Goal: Task Accomplishment & Management: Manage account settings

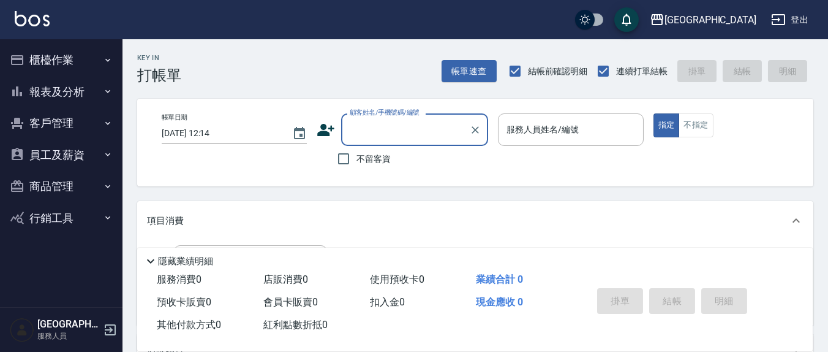
click at [83, 50] on button "櫃檯作業" at bounding box center [61, 60] width 113 height 32
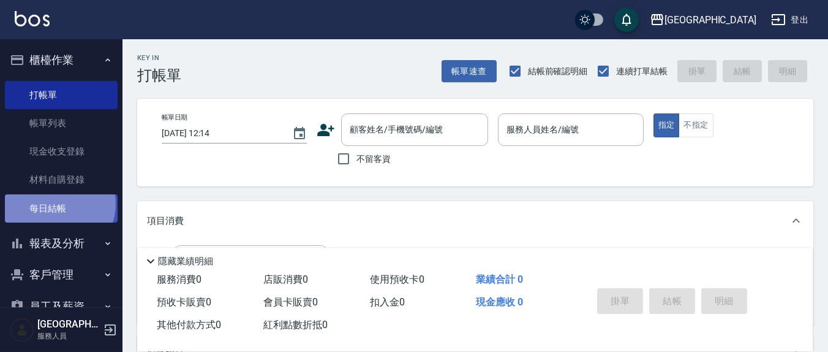
click at [55, 203] on link "每日結帳" at bounding box center [61, 208] width 113 height 28
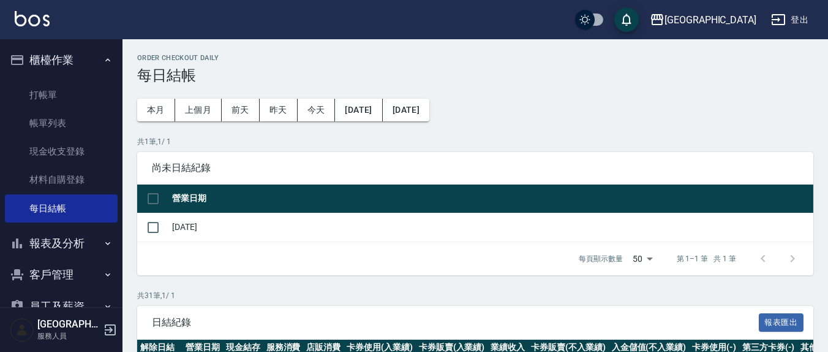
click at [174, 228] on td "[DATE]" at bounding box center [491, 227] width 645 height 29
click at [153, 227] on input "checkbox" at bounding box center [153, 227] width 26 height 26
checkbox input "true"
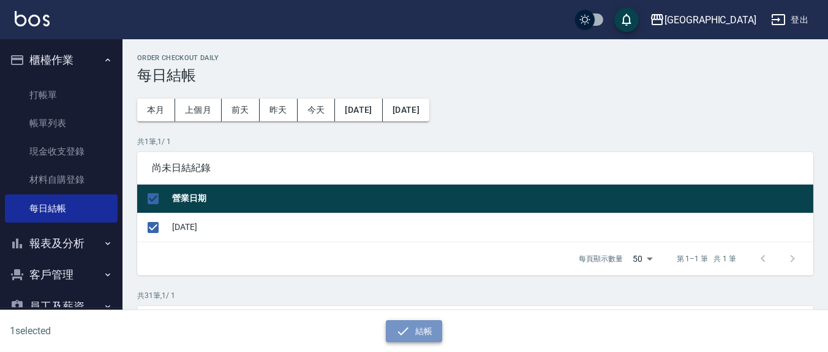
click at [433, 327] on button "結帳" at bounding box center [414, 331] width 57 height 23
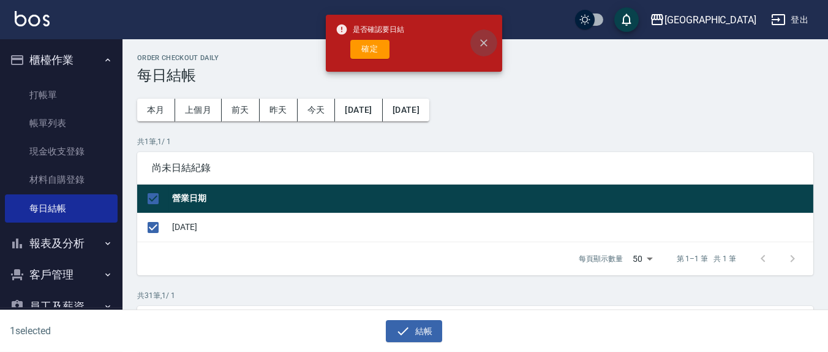
click at [487, 43] on icon "close" at bounding box center [484, 43] width 12 height 12
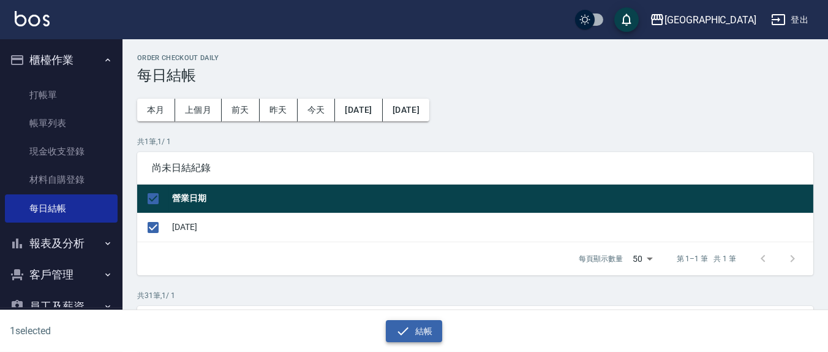
click at [403, 334] on icon "button" at bounding box center [403, 330] width 15 height 15
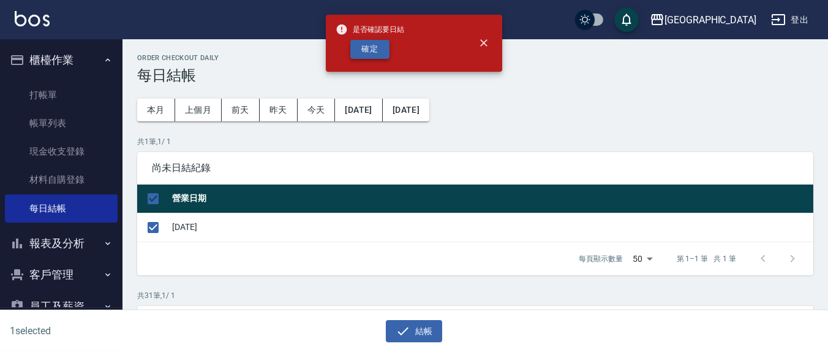
click at [369, 52] on button "確定" at bounding box center [369, 49] width 39 height 19
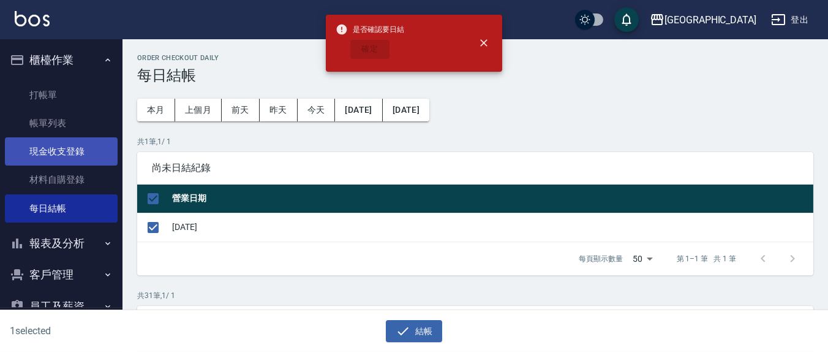
checkbox input "false"
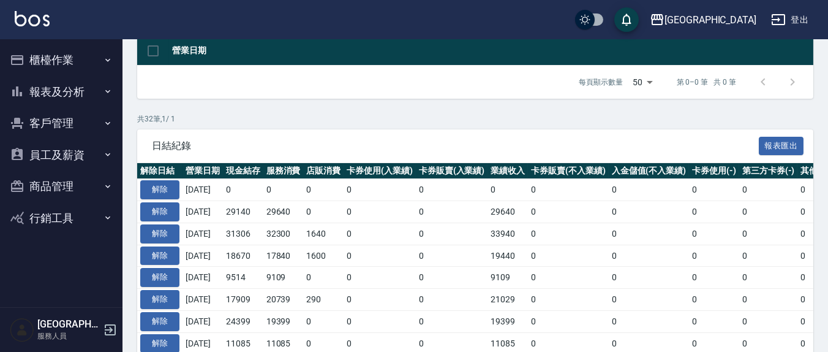
scroll to position [127, 0]
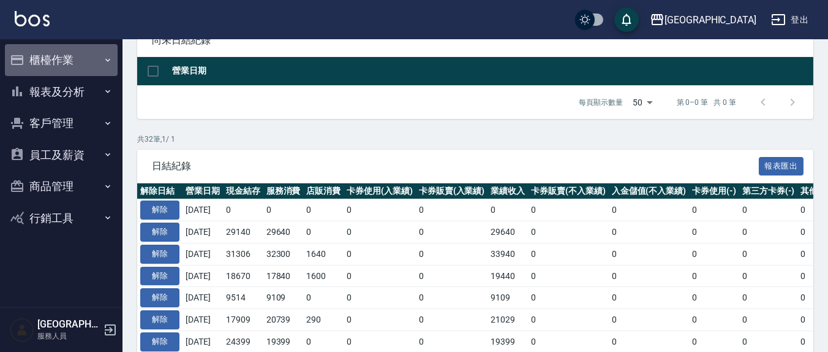
click at [42, 57] on button "櫃檯作業" at bounding box center [61, 60] width 113 height 32
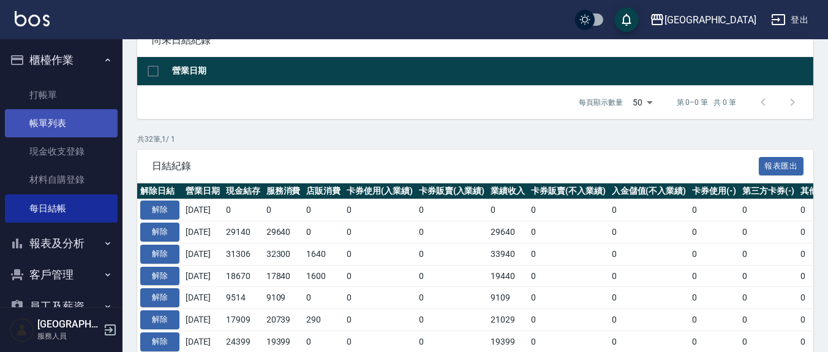
click at [58, 119] on link "帳單列表" at bounding box center [61, 123] width 113 height 28
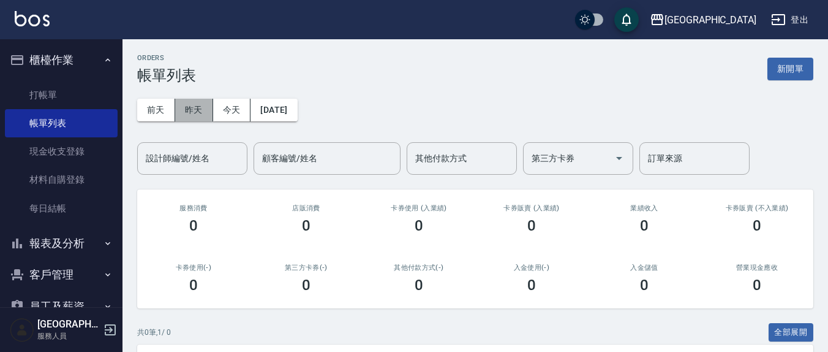
click at [198, 112] on button "昨天" at bounding box center [194, 110] width 38 height 23
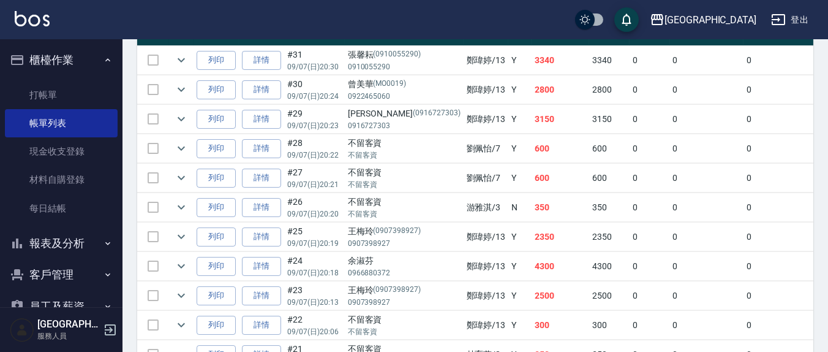
scroll to position [383, 0]
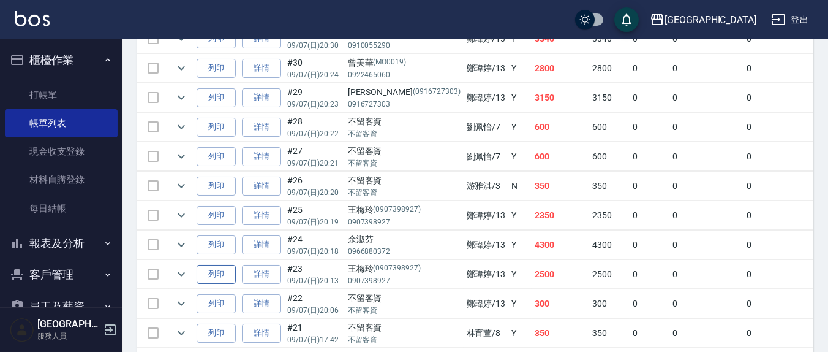
click at [185, 274] on icon "expand row" at bounding box center [181, 274] width 15 height 15
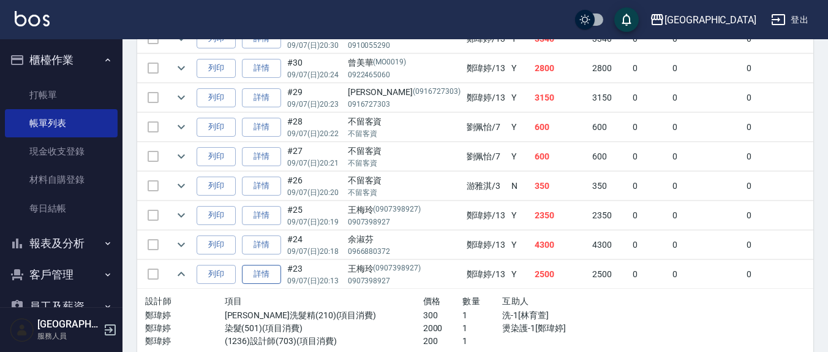
click at [269, 276] on link "詳情" at bounding box center [261, 274] width 39 height 19
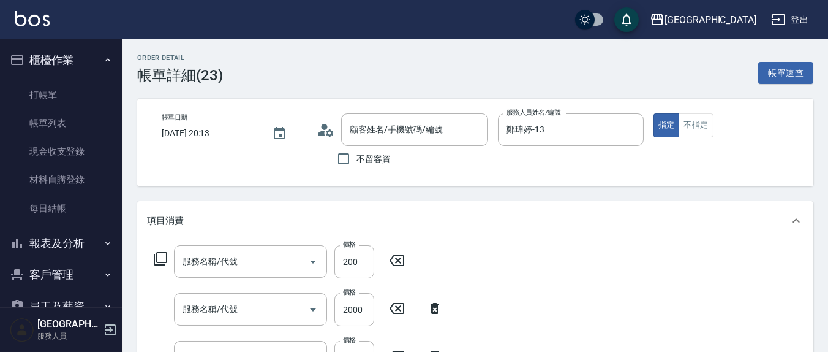
type input "2025/09/07 20:13"
type input "鄭瑋婷-13"
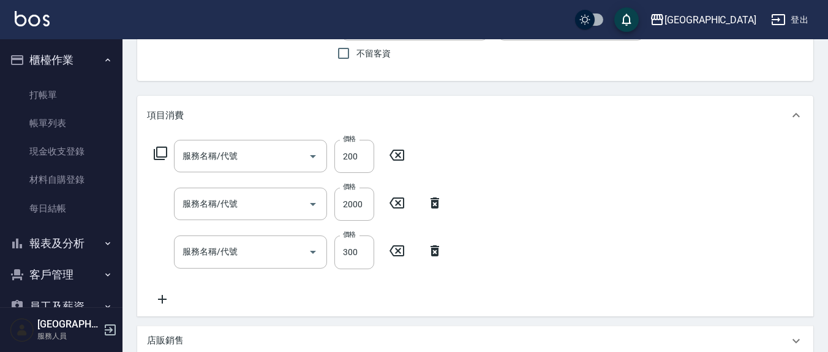
scroll to position [127, 0]
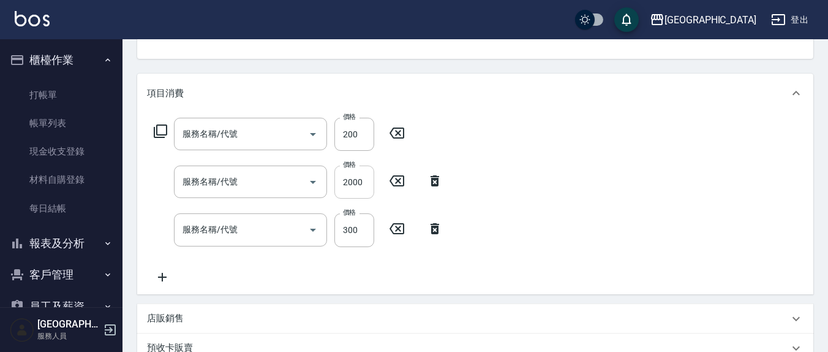
type input "王梅玲/0907398927/0907398927"
type input "(1236)設計師(703)"
type input "染髮(501)"
type input "歐娜洗髮精(210)"
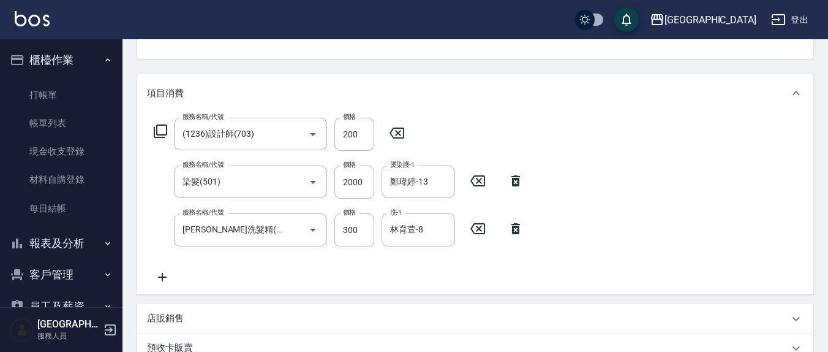
click at [398, 133] on icon at bounding box center [397, 132] width 15 height 11
click at [365, 175] on input "2000" at bounding box center [355, 181] width 40 height 33
type input "1500"
click at [553, 134] on div "服務名稱/代號 服務名稱/代號 服務名稱/代號 染髮(501) 服務名稱/代號 價格 1500 價格 燙染護-1 鄭瑋婷-13 燙染護-1 服務名稱/代號 歐…" at bounding box center [475, 203] width 676 height 180
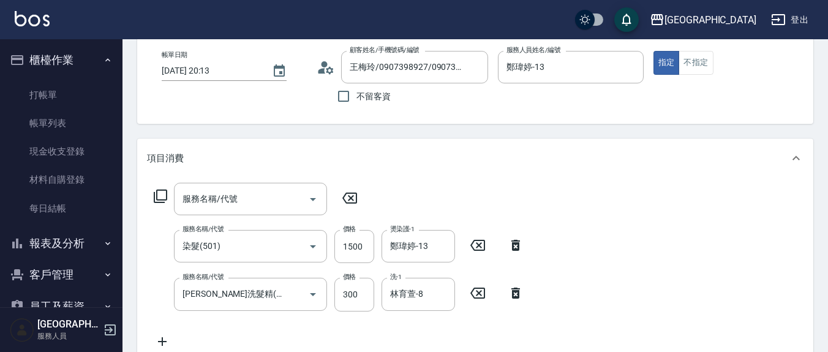
scroll to position [0, 0]
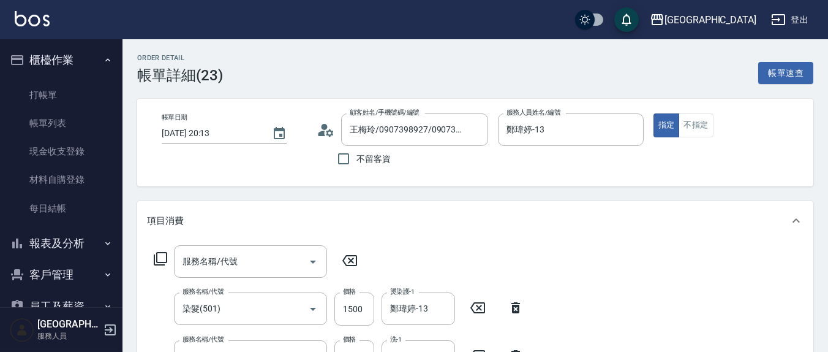
click at [467, 236] on div "項目消費" at bounding box center [475, 220] width 676 height 39
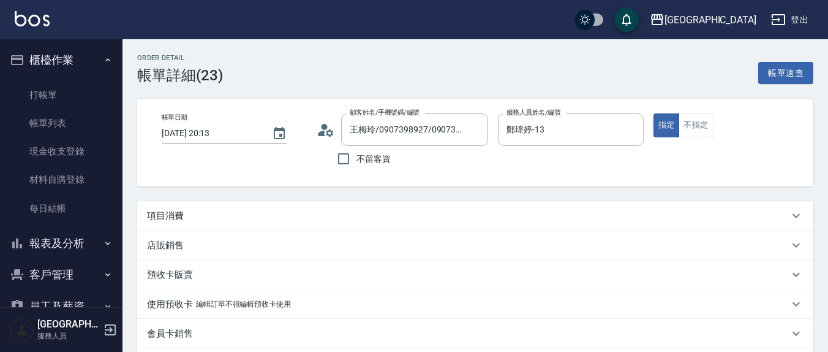
click at [177, 215] on p "項目消費" at bounding box center [165, 216] width 37 height 13
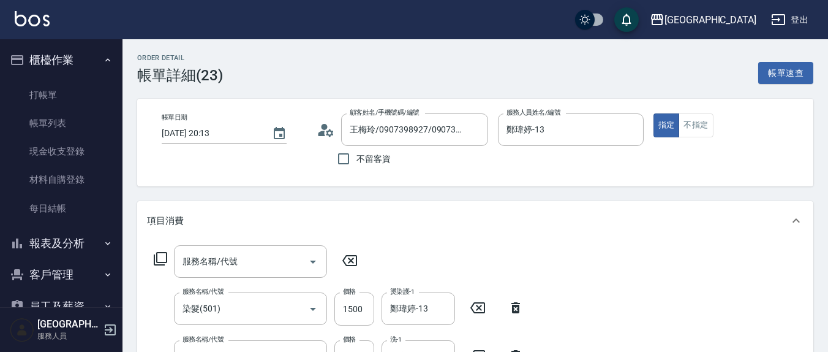
click at [557, 172] on div "帳單日期 2025/09/07 20:13 顧客姓名/手機號碼/編號 王梅玲/0907398927/0907398927 顧客姓名/手機號碼/編號 不留客資 …" at bounding box center [475, 143] width 676 height 88
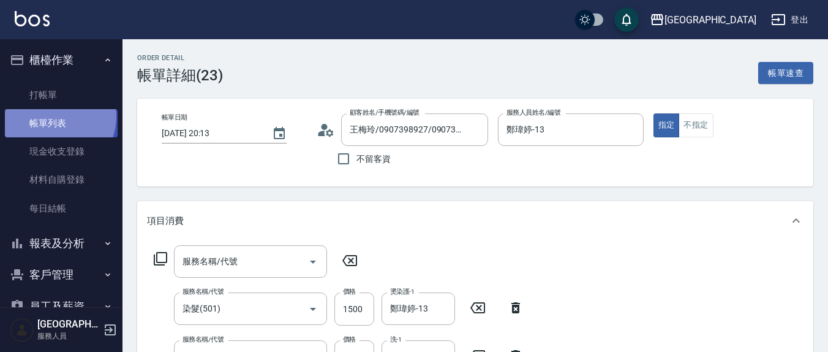
click at [55, 116] on link "帳單列表" at bounding box center [61, 123] width 113 height 28
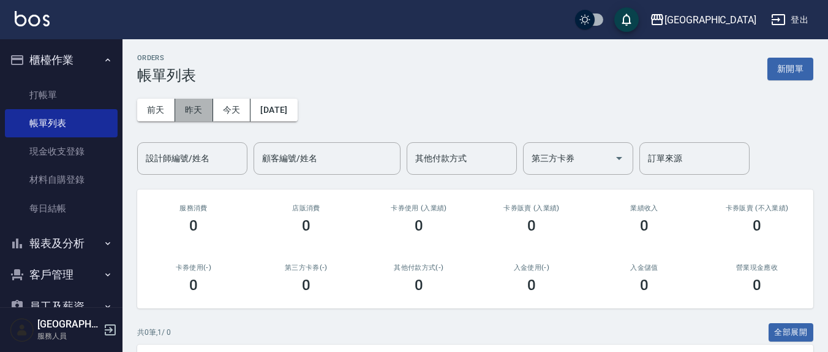
click at [200, 104] on button "昨天" at bounding box center [194, 110] width 38 height 23
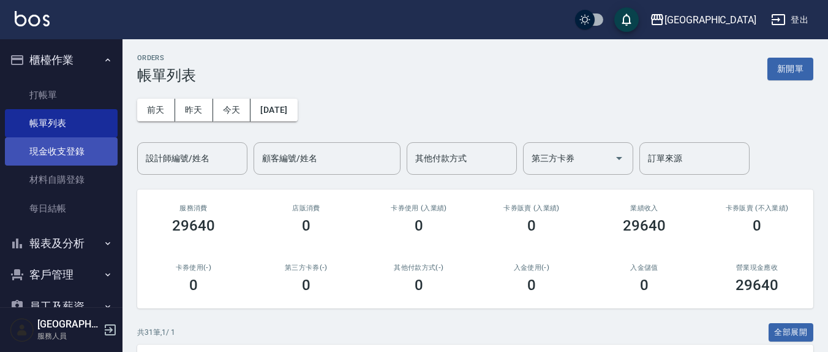
scroll to position [255, 0]
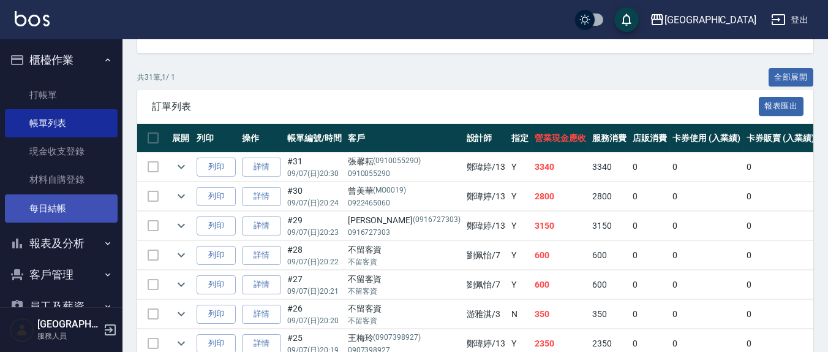
click at [45, 217] on link "每日結帳" at bounding box center [61, 208] width 113 height 28
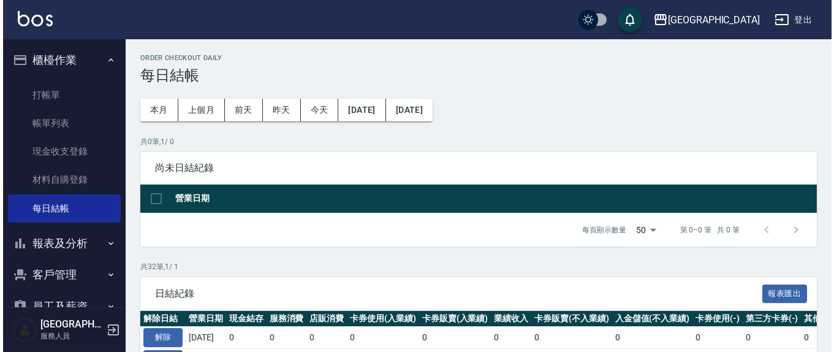
scroll to position [127, 0]
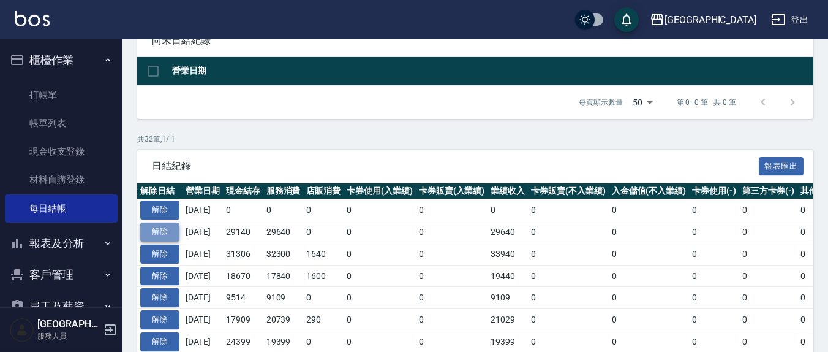
click at [156, 234] on button "解除" at bounding box center [159, 231] width 39 height 19
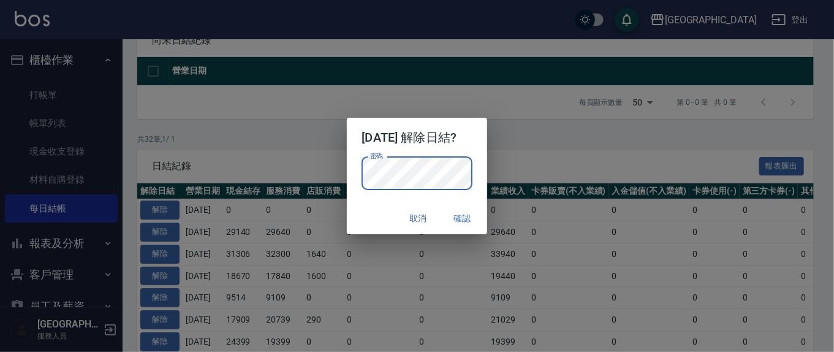
click at [478, 219] on button "確認" at bounding box center [462, 218] width 39 height 23
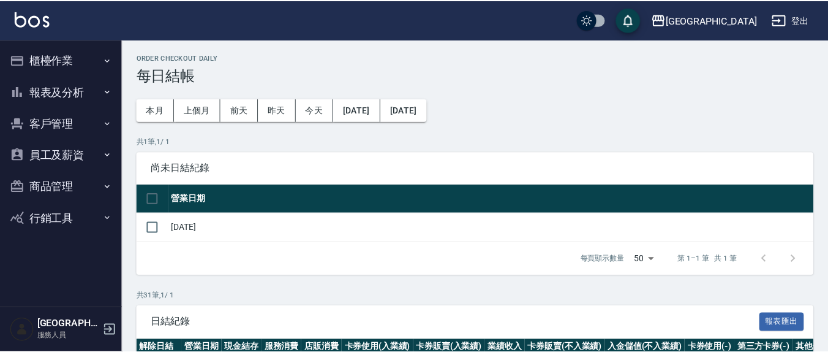
scroll to position [266, 0]
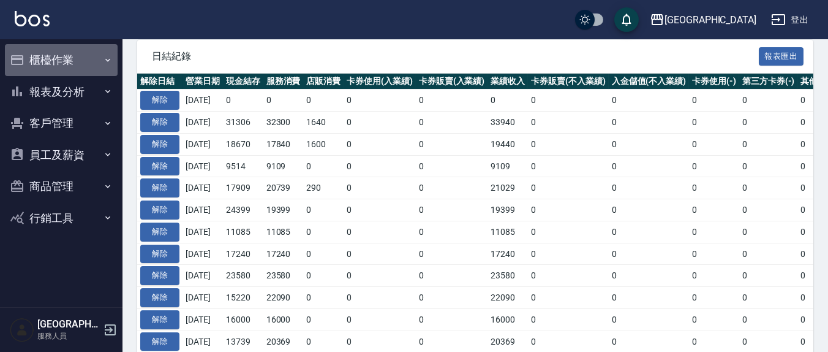
click at [65, 55] on button "櫃檯作業" at bounding box center [61, 60] width 113 height 32
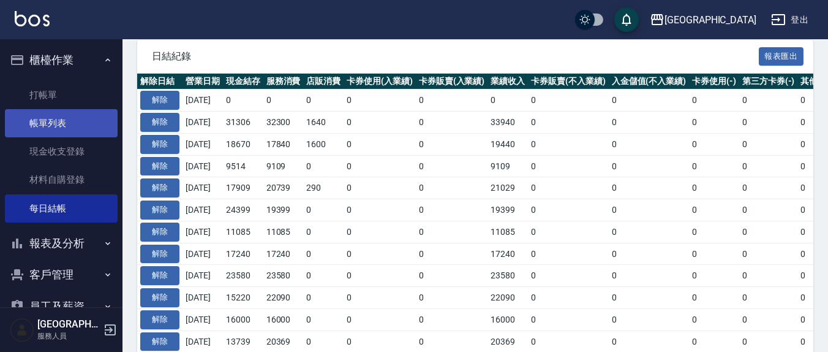
click at [55, 121] on link "帳單列表" at bounding box center [61, 123] width 113 height 28
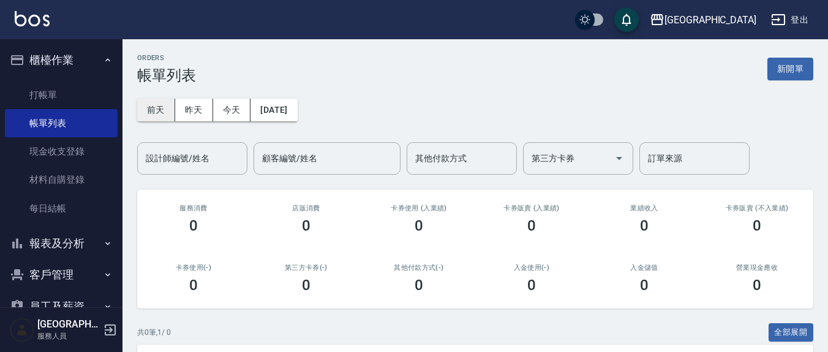
click at [156, 114] on button "前天" at bounding box center [156, 110] width 38 height 23
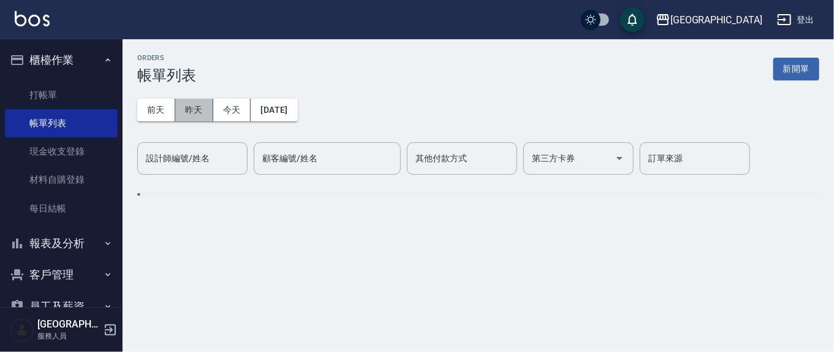
drag, startPoint x: 201, startPoint y: 115, endPoint x: 457, endPoint y: 232, distance: 281.6
click at [201, 115] on button "昨天" at bounding box center [194, 110] width 38 height 23
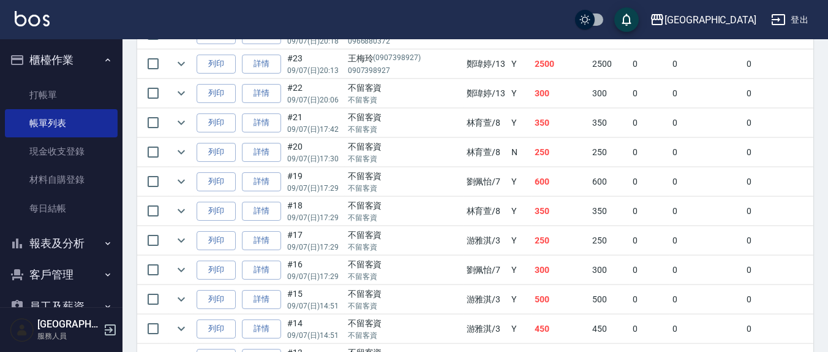
scroll to position [510, 0]
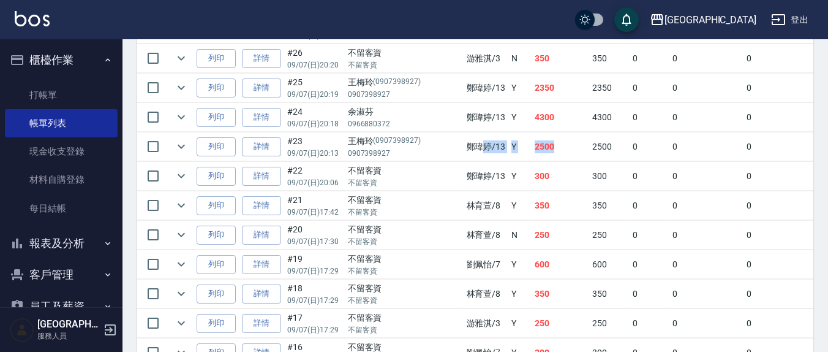
drag, startPoint x: 499, startPoint y: 143, endPoint x: 440, endPoint y: 137, distance: 59.7
click at [440, 137] on tr "列印 詳情 #23 09/07 (日) 20:13 王梅玲 (0907398927) 0907398927 鄭瑋婷 /13 Y 2500 2500 0 0 0…" at bounding box center [683, 146] width 1092 height 29
click at [509, 143] on td "Y" at bounding box center [520, 146] width 23 height 29
drag, startPoint x: 536, startPoint y: 148, endPoint x: 455, endPoint y: 140, distance: 81.3
click at [455, 140] on tr "列印 詳情 #23 09/07 (日) 20:13 王梅玲 (0907398927) 0907398927 鄭瑋婷 /13 Y 2500 2500 0 0 0…" at bounding box center [683, 146] width 1092 height 29
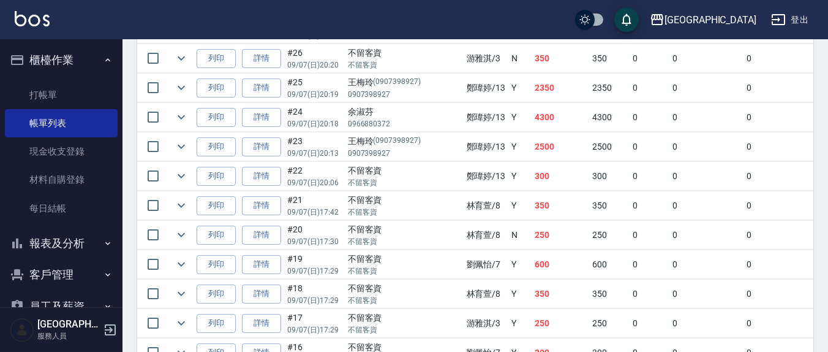
click at [464, 141] on td "鄭瑋婷 /13" at bounding box center [486, 146] width 45 height 29
click at [180, 139] on icon "expand row" at bounding box center [181, 146] width 15 height 15
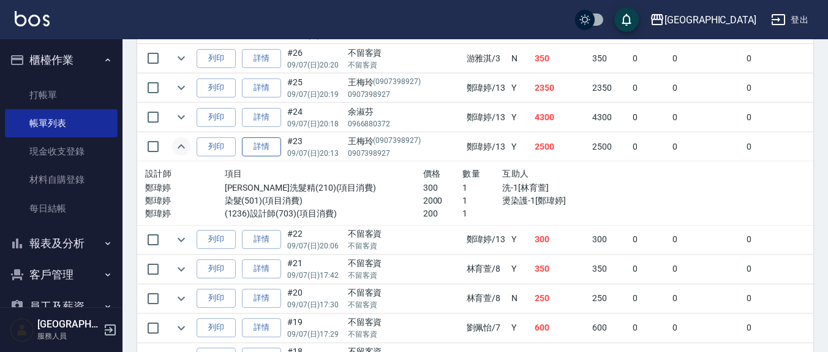
click at [258, 146] on link "詳情" at bounding box center [261, 146] width 39 height 19
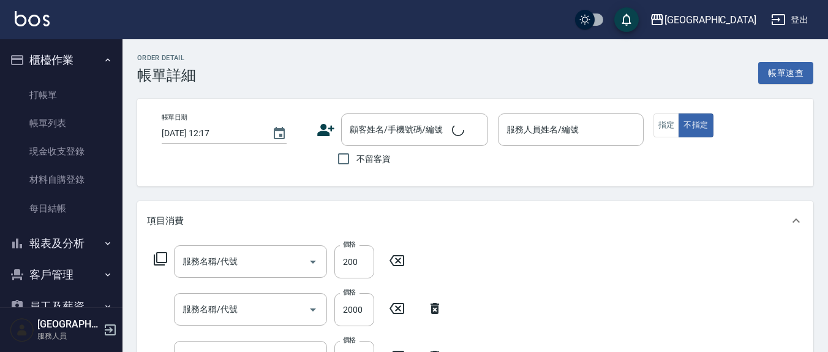
scroll to position [126, 0]
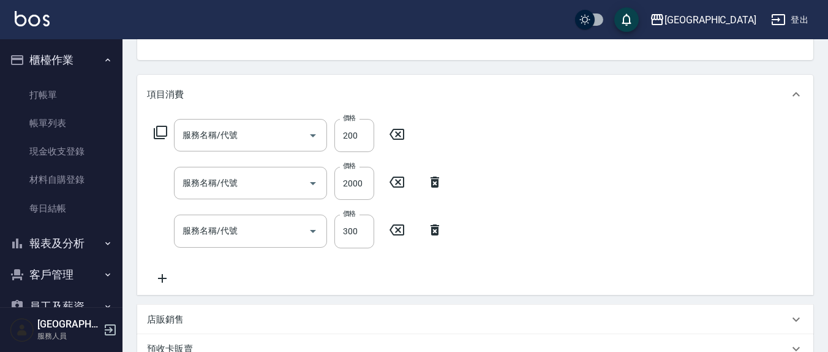
type input "2025/09/07 20:13"
type input "鄭瑋婷-13"
type input "(1236)設計師(703)"
type input "染髮(501)"
type input "歐娜洗髮精(210)"
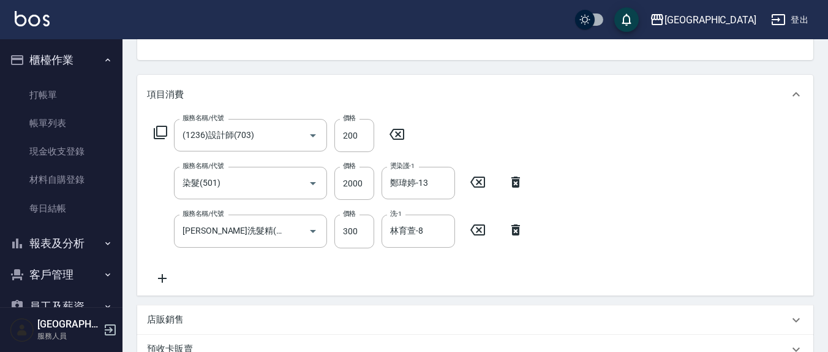
type input "王梅玲/0907398927/0907398927"
click at [398, 137] on icon at bounding box center [397, 134] width 31 height 15
click at [355, 187] on input "2000" at bounding box center [355, 182] width 40 height 33
type input "1500"
click at [660, 181] on div "服務名稱/代號 服務名稱/代號 服務名稱/代號 染髮(501) 服務名稱/代號 價格 1500 價格 燙染護-1 鄭瑋婷-13 燙染護-1 服務名稱/代號 歐…" at bounding box center [475, 204] width 676 height 180
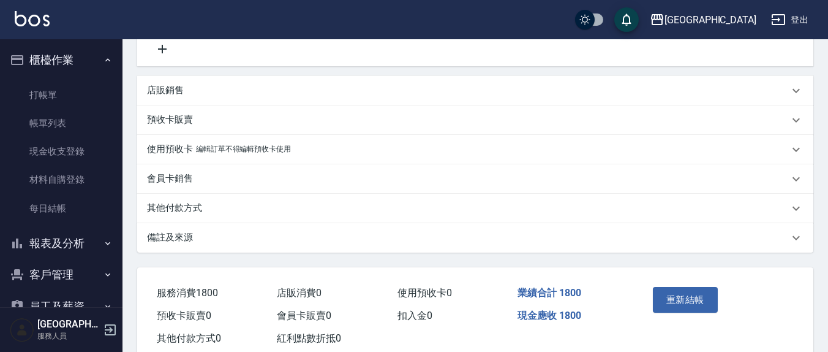
scroll to position [385, 0]
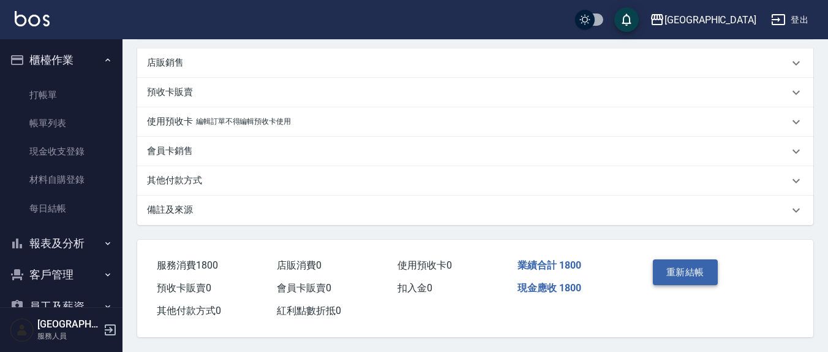
click at [674, 276] on button "重新結帳" at bounding box center [685, 272] width 65 height 26
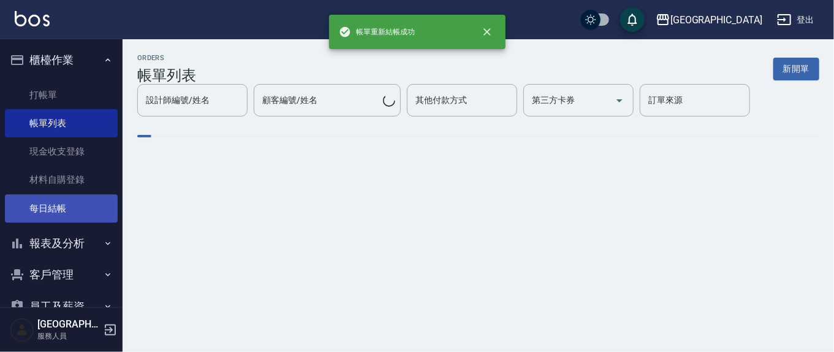
click at [55, 197] on link "每日結帳" at bounding box center [61, 208] width 113 height 28
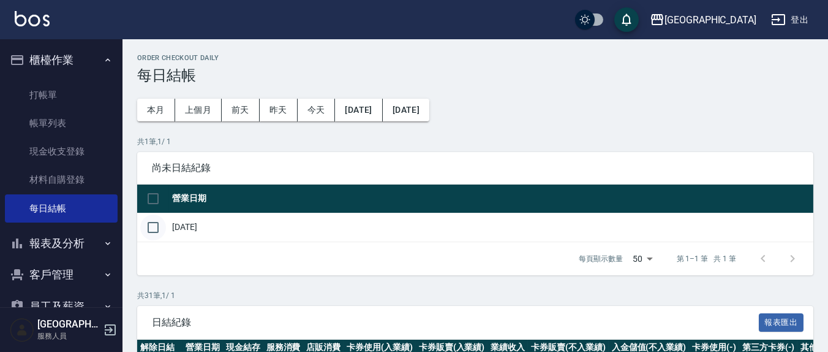
click at [153, 233] on input "checkbox" at bounding box center [153, 227] width 26 height 26
checkbox input "true"
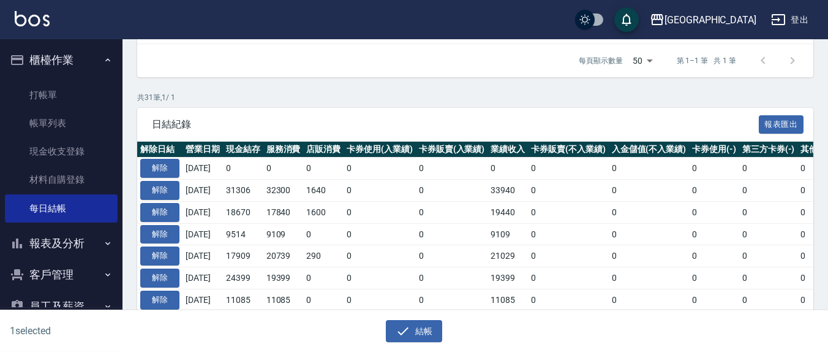
scroll to position [255, 0]
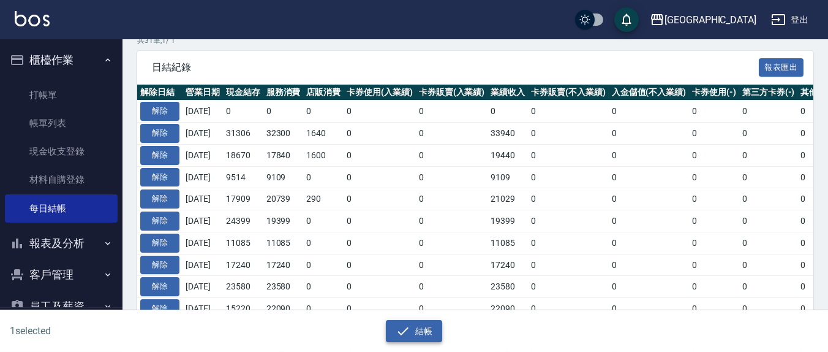
click at [408, 328] on icon "button" at bounding box center [403, 330] width 15 height 15
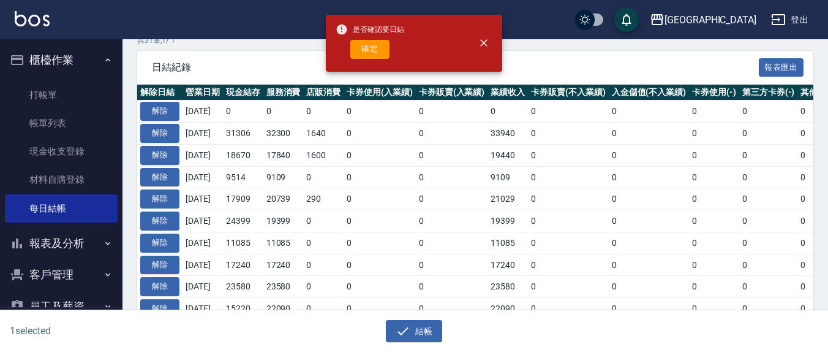
drag, startPoint x: 364, startPoint y: 51, endPoint x: 269, endPoint y: 59, distance: 95.2
click at [271, 64] on div "是否確認要日結 確定 上越新廟口 登出 櫃檯作業 打帳單 帳單列表 現金收支登錄 材料自購登錄 每日結帳 報表及分析 報表目錄 店家區間累計表 店家日報表 互…" at bounding box center [414, 294] width 828 height 1099
click at [268, 58] on div "日結紀錄 報表匯出" at bounding box center [475, 68] width 676 height 34
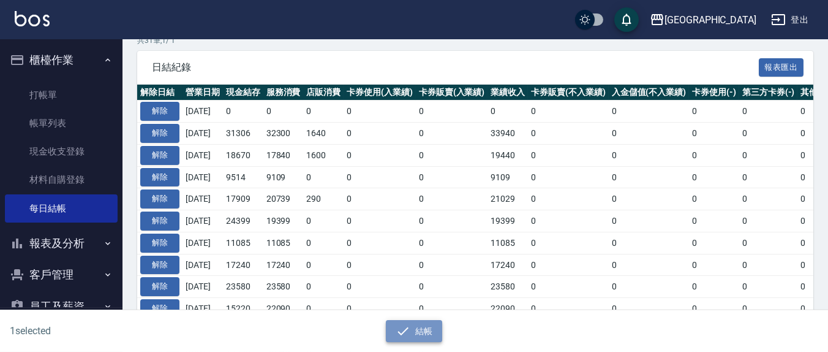
click at [425, 331] on button "結帳" at bounding box center [414, 331] width 57 height 23
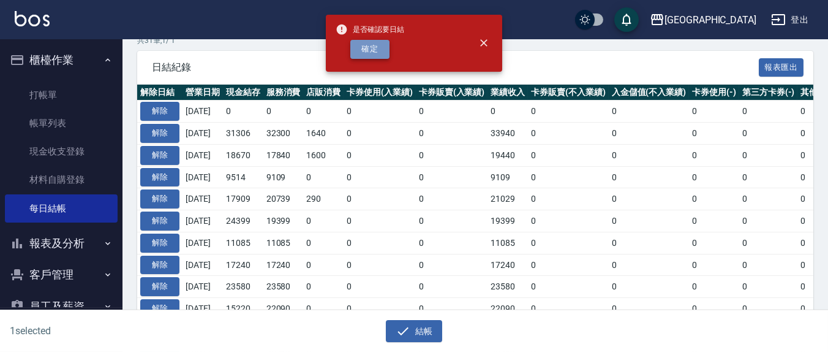
click at [375, 50] on button "確定" at bounding box center [369, 49] width 39 height 19
checkbox input "false"
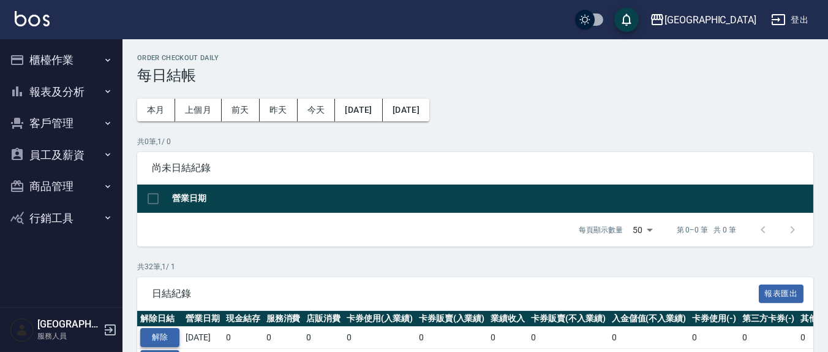
click at [166, 340] on button "解除" at bounding box center [159, 337] width 39 height 19
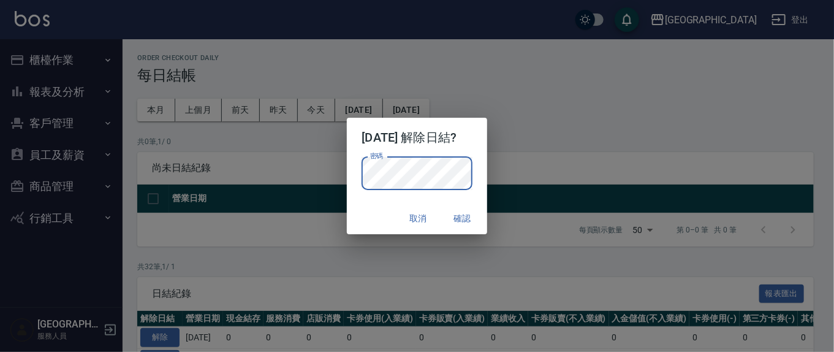
click at [515, 127] on div "2025/09/08 解除日結? 密碼 密碼 取消 確認" at bounding box center [417, 176] width 834 height 352
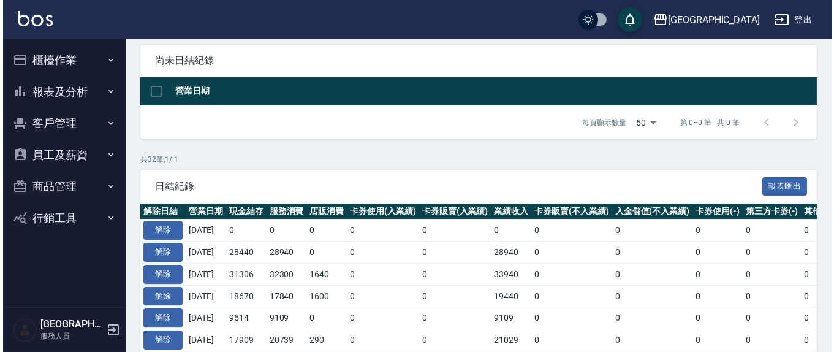
scroll to position [127, 0]
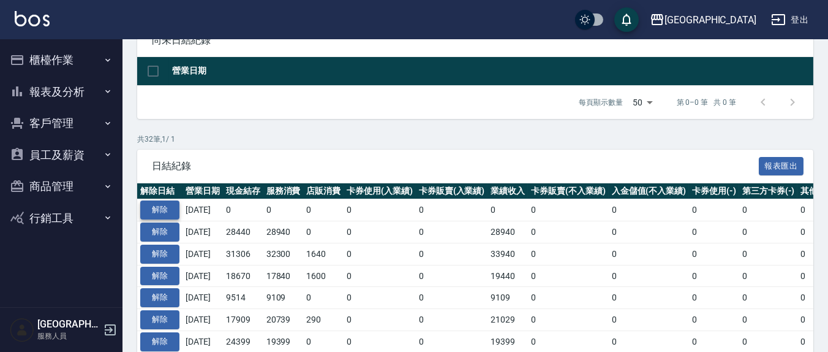
click at [165, 217] on button "解除" at bounding box center [159, 209] width 39 height 19
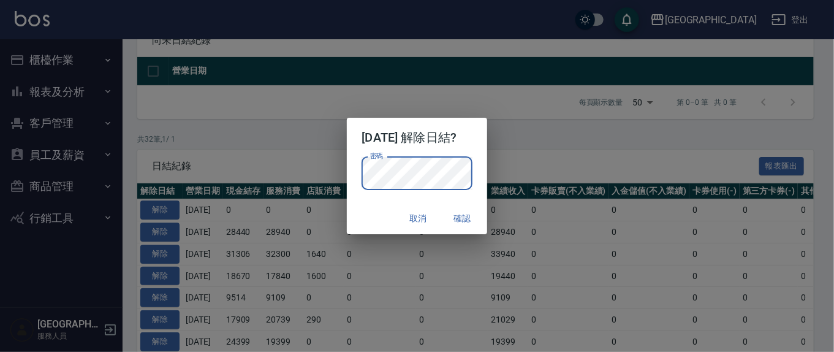
click at [471, 214] on button "確認" at bounding box center [462, 218] width 39 height 23
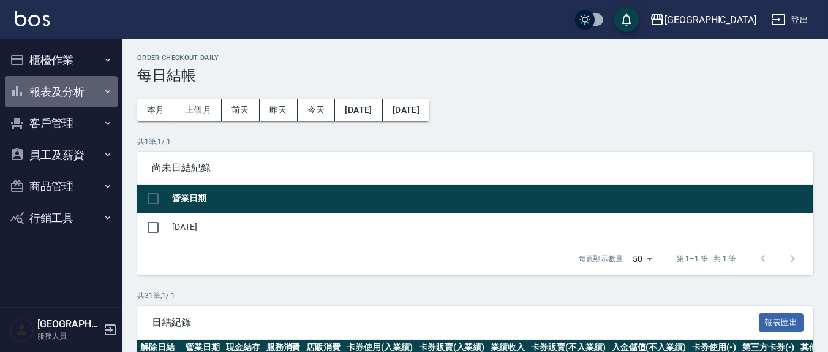
click at [66, 83] on button "報表及分析" at bounding box center [61, 92] width 113 height 32
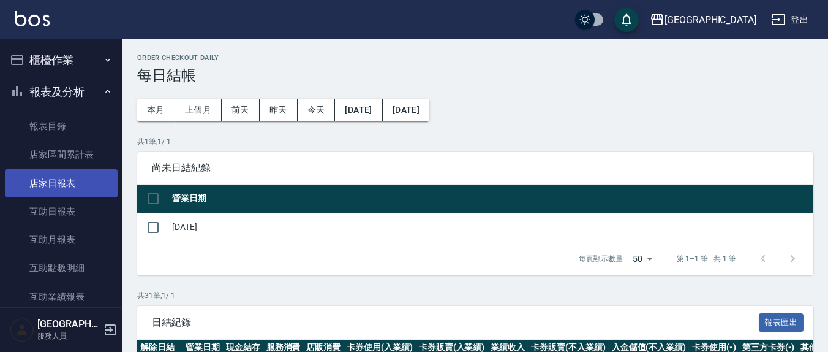
click at [48, 189] on link "店家日報表" at bounding box center [61, 183] width 113 height 28
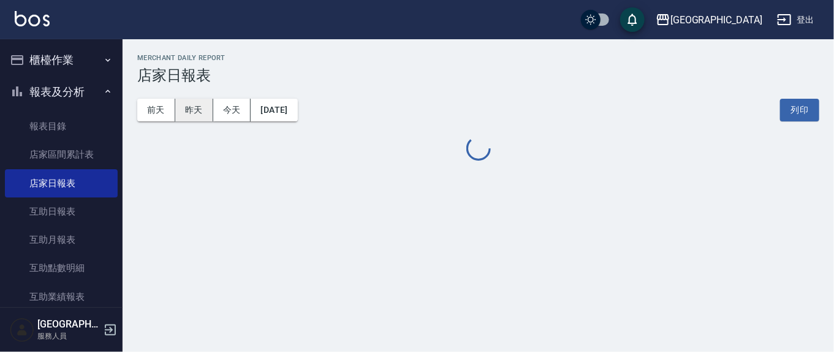
click at [206, 105] on button "昨天" at bounding box center [194, 110] width 38 height 23
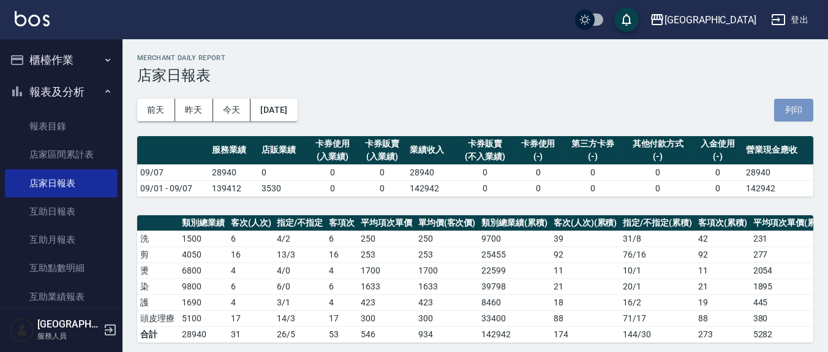
drag, startPoint x: 792, startPoint y: 112, endPoint x: 694, endPoint y: 292, distance: 204.8
click at [792, 113] on button "列印" at bounding box center [793, 110] width 39 height 23
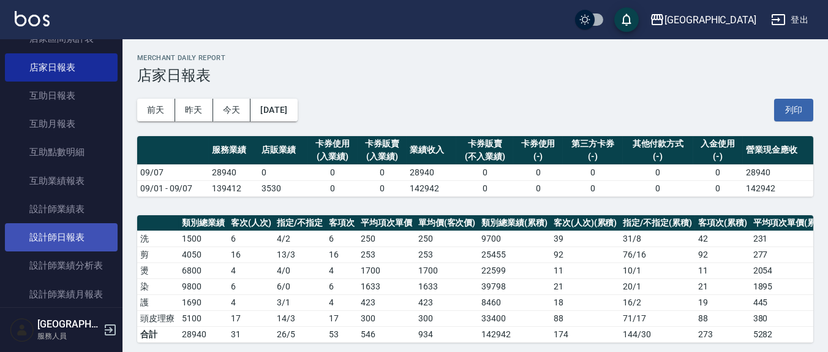
scroll to position [127, 0]
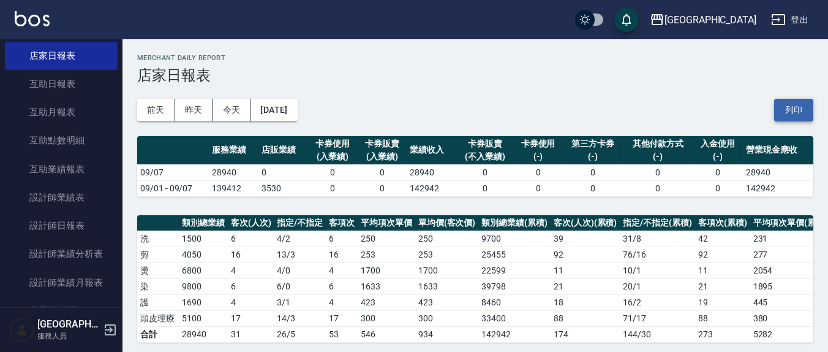
click at [778, 100] on button "列印" at bounding box center [793, 110] width 39 height 23
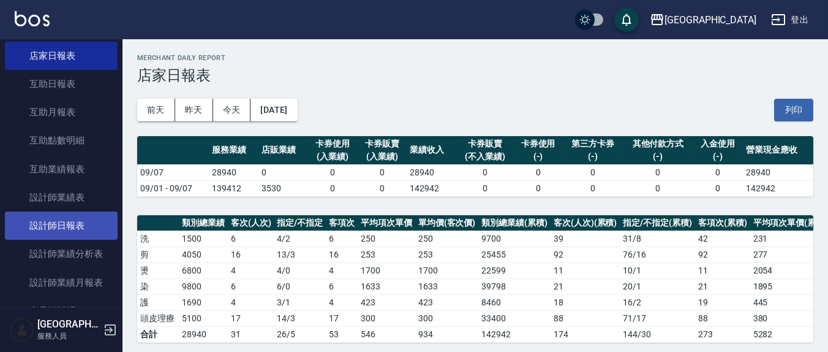
click at [69, 218] on link "設計師日報表" at bounding box center [61, 225] width 113 height 28
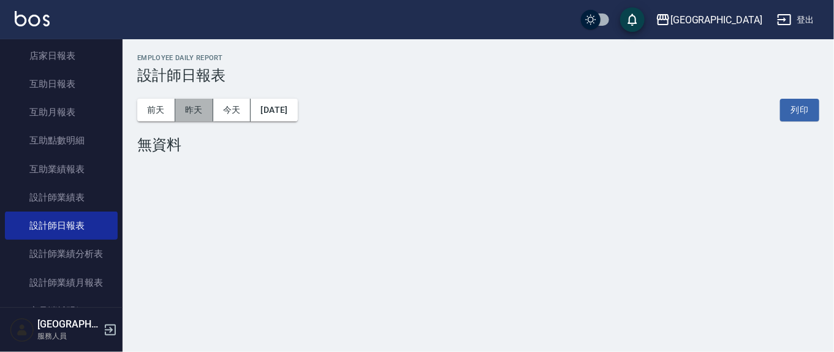
click at [198, 115] on button "昨天" at bounding box center [194, 110] width 38 height 23
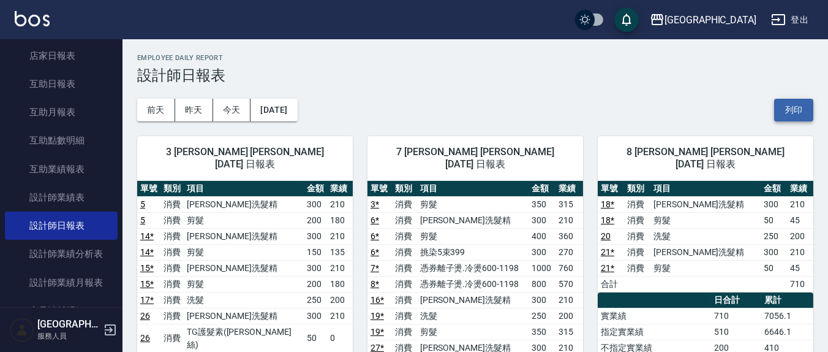
click at [784, 101] on button "列印" at bounding box center [793, 110] width 39 height 23
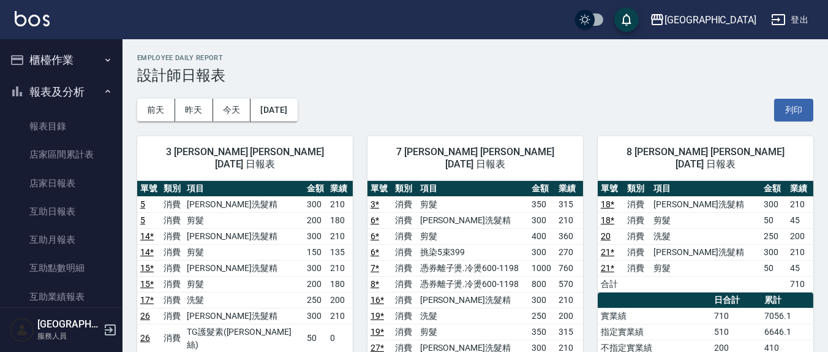
click at [58, 63] on button "櫃檯作業" at bounding box center [61, 60] width 113 height 32
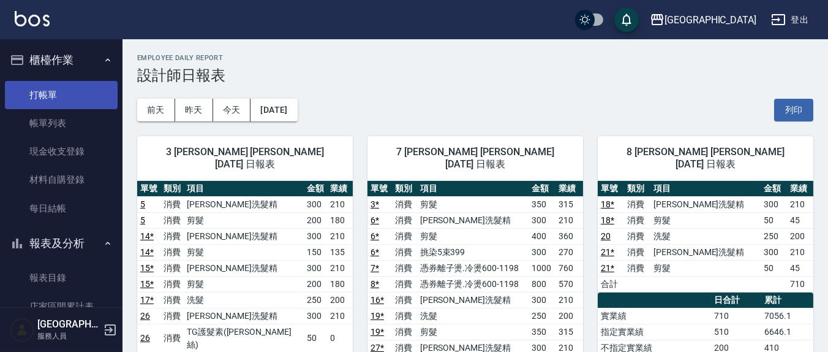
click at [59, 96] on link "打帳單" at bounding box center [61, 95] width 113 height 28
